Goal: Book appointment/travel/reservation

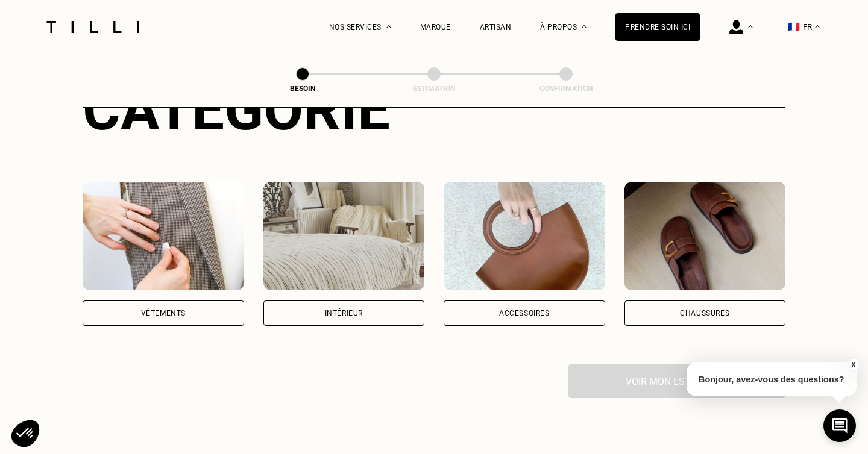
scroll to position [185, 0]
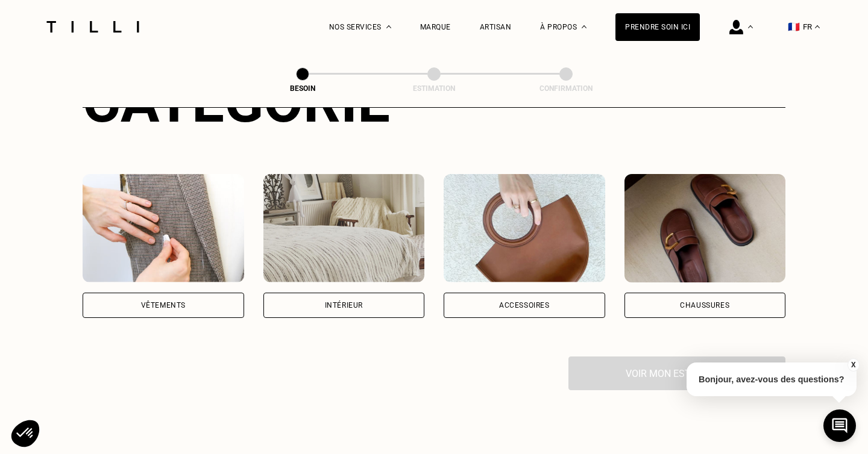
click at [151, 200] on img at bounding box center [164, 228] width 162 height 108
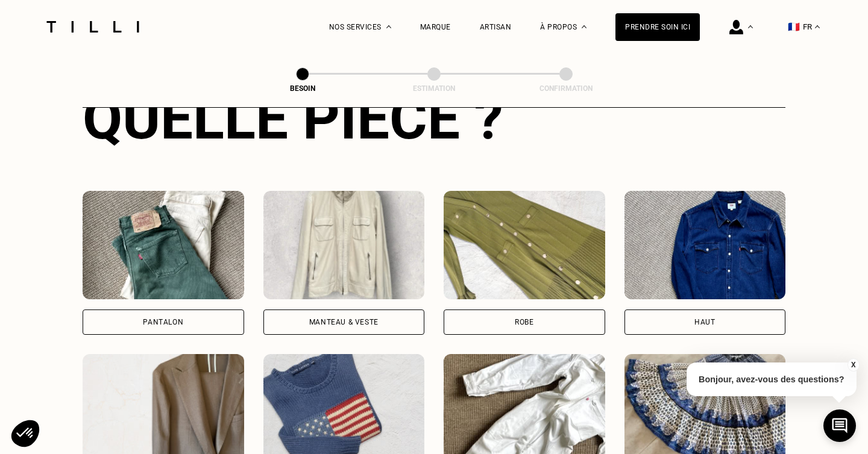
scroll to position [496, 0]
click at [180, 260] on img at bounding box center [164, 244] width 162 height 108
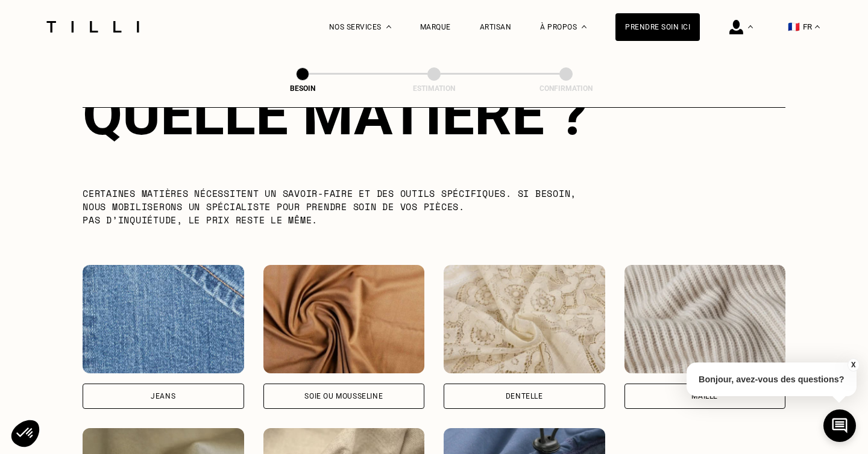
scroll to position [1153, 0]
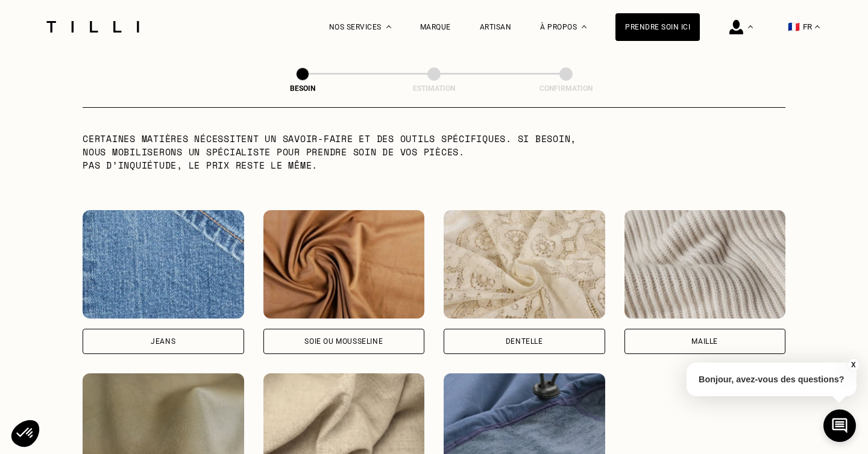
click at [180, 231] on img at bounding box center [164, 264] width 162 height 108
select select "FR"
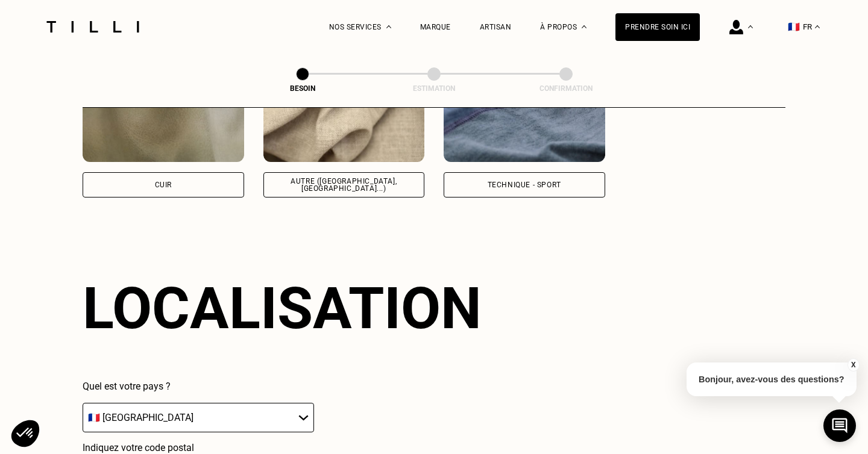
scroll to position [1616, 0]
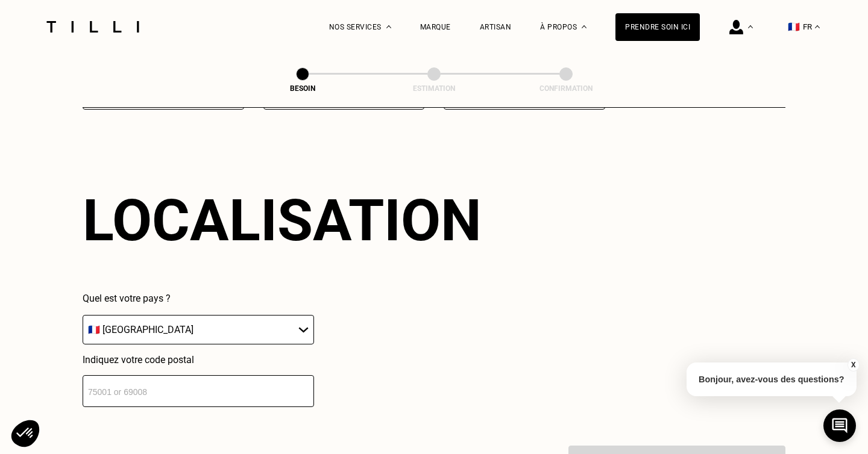
click at [195, 375] on input "number" at bounding box center [198, 391] width 231 height 32
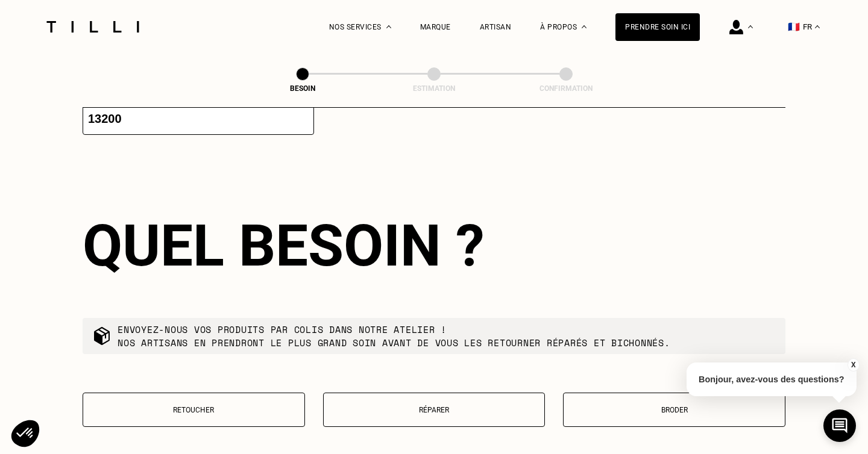
scroll to position [1914, 0]
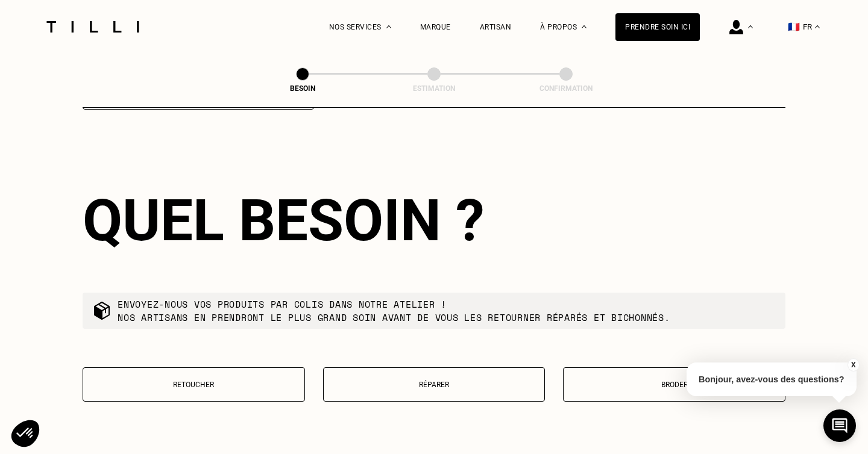
type input "13200"
click at [260, 380] on button "Retoucher" at bounding box center [194, 385] width 222 height 34
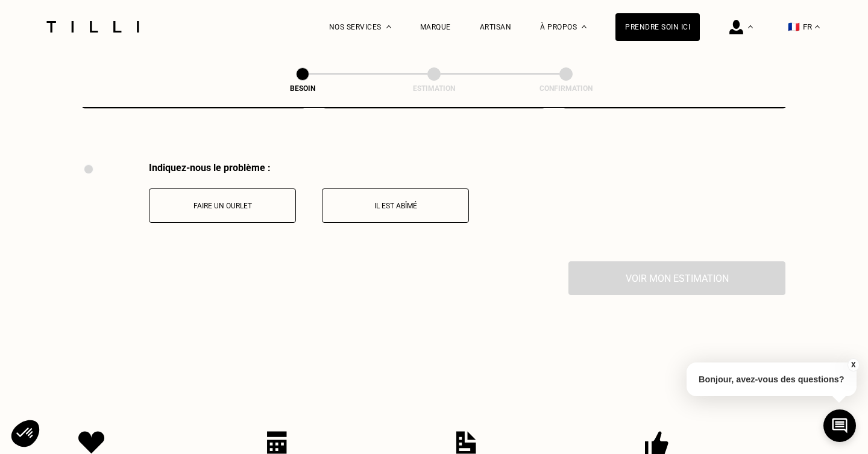
scroll to position [2222, 0]
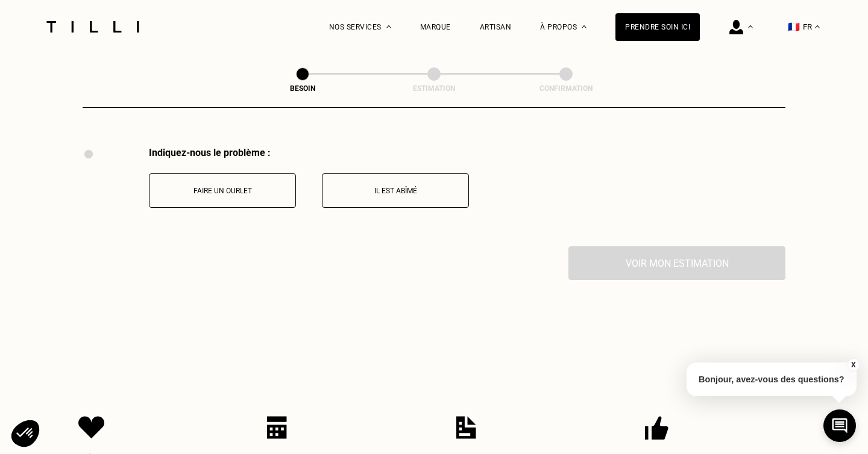
click at [247, 187] on p "Faire un ourlet" at bounding box center [222, 191] width 134 height 8
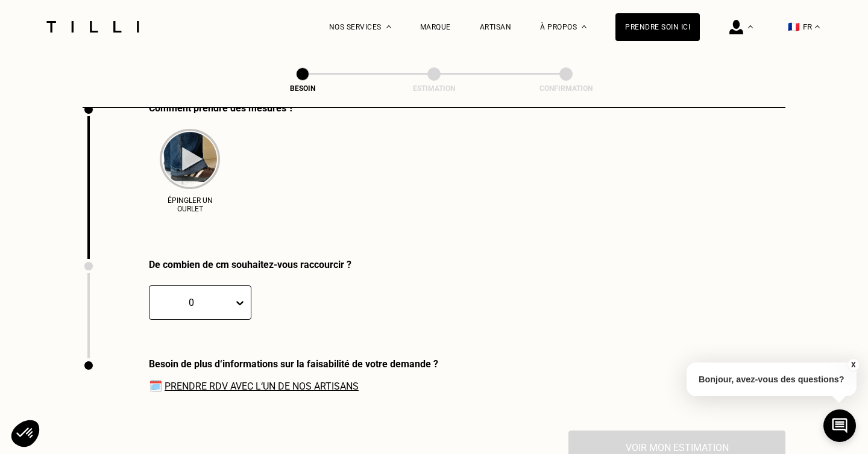
scroll to position [2416, 0]
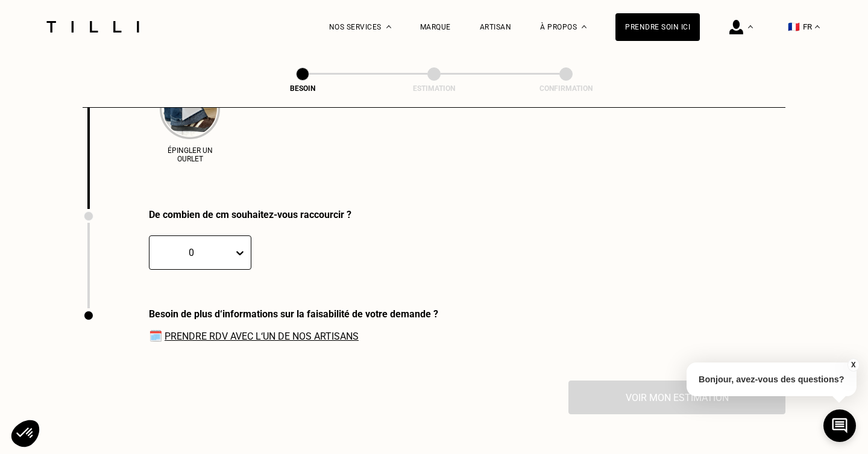
click at [236, 247] on icon at bounding box center [240, 253] width 12 height 12
click at [164, 344] on div "4" at bounding box center [173, 355] width 48 height 22
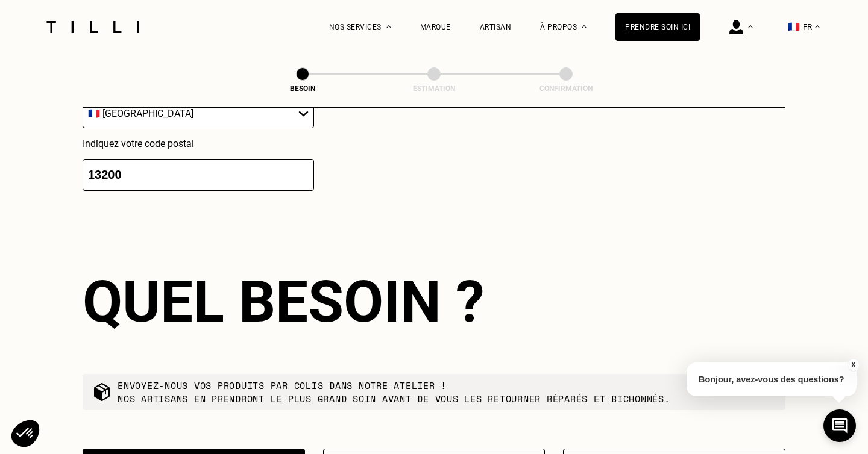
scroll to position [1786, 0]
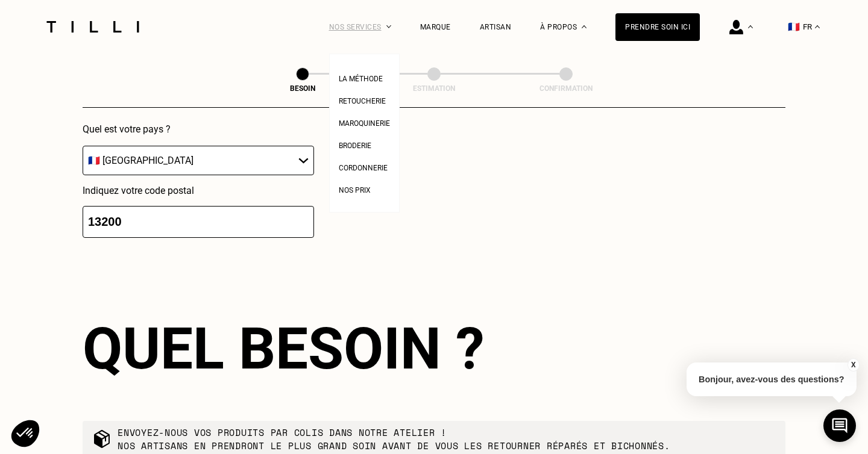
click at [366, 28] on div "Nos services" at bounding box center [360, 27] width 62 height 54
click at [360, 102] on span "Retoucherie" at bounding box center [362, 101] width 47 height 8
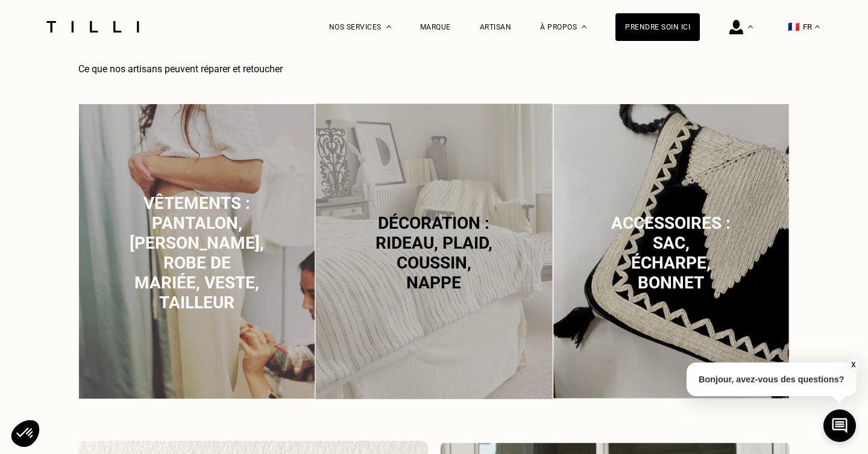
scroll to position [858, 0]
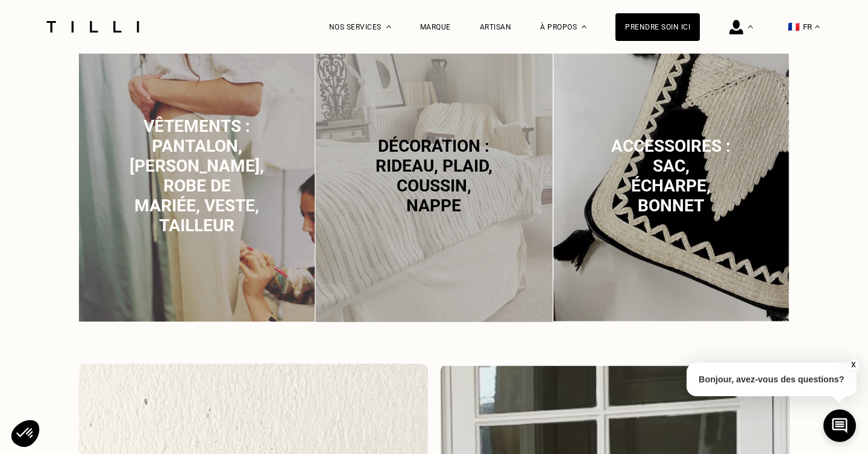
click at [207, 170] on span "Vêtements : pantalon, [PERSON_NAME], robe de mariée, veste, tailleur" at bounding box center [197, 175] width 134 height 119
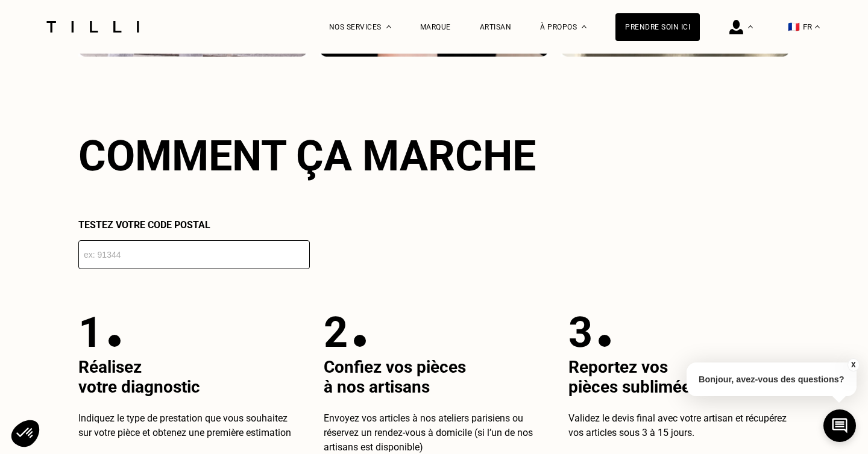
scroll to position [2057, 0]
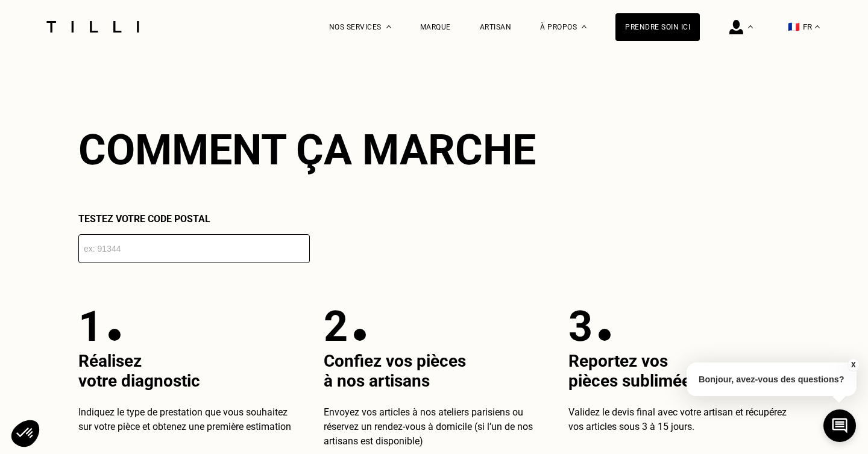
click at [149, 252] on input "number" at bounding box center [193, 248] width 231 height 29
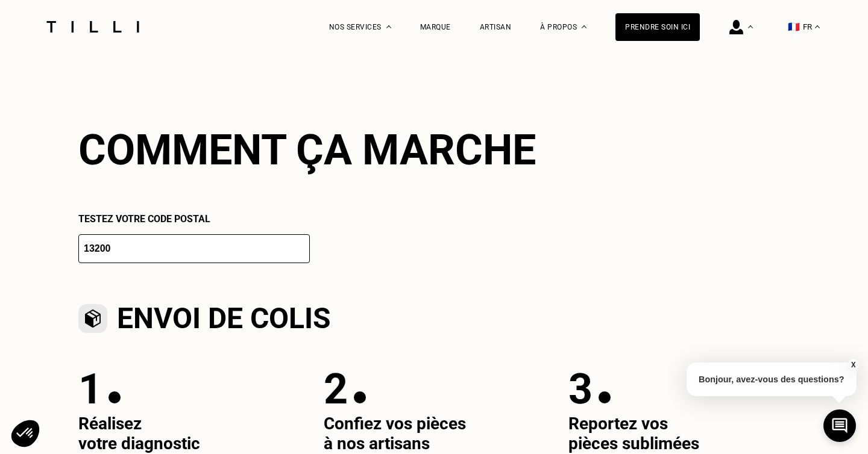
type input "13200"
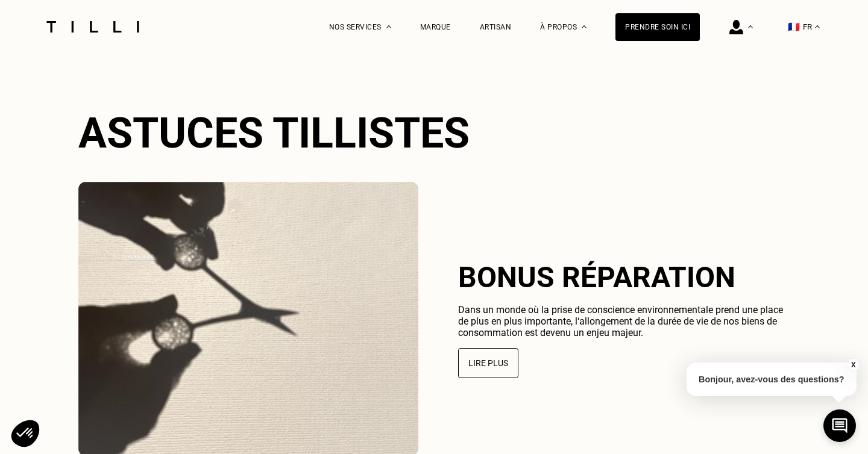
scroll to position [2926, 0]
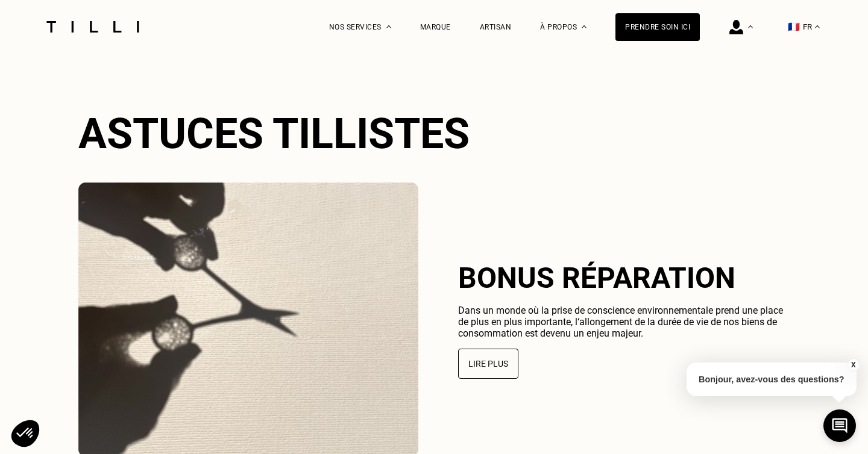
click at [99, 16] on div at bounding box center [92, 27] width 101 height 54
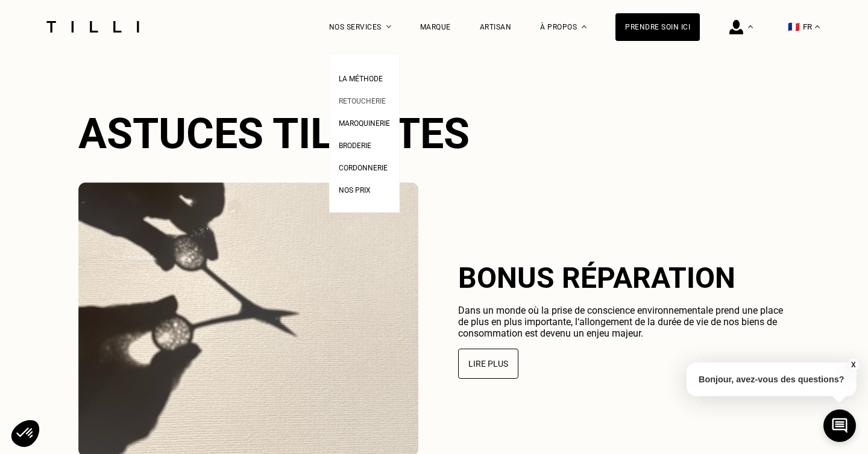
click at [351, 99] on span "Retoucherie" at bounding box center [362, 101] width 47 height 8
